Goal: Information Seeking & Learning: Learn about a topic

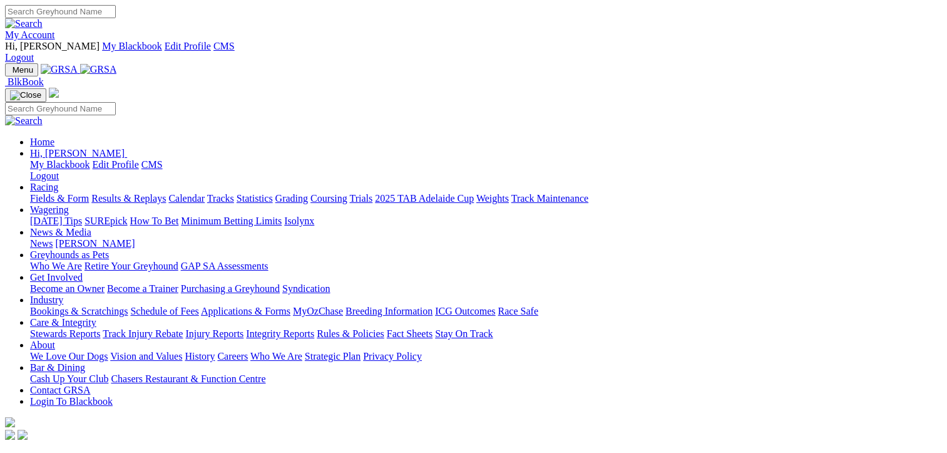
click at [163, 193] on link "Results & Replays" at bounding box center [128, 198] width 75 height 11
